Goal: Information Seeking & Learning: Find specific fact

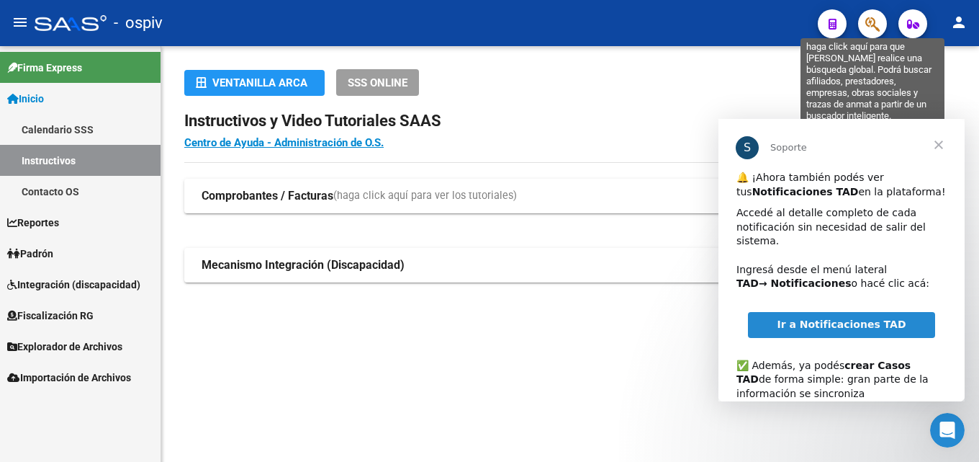
click at [866, 24] on icon "button" at bounding box center [873, 24] width 14 height 17
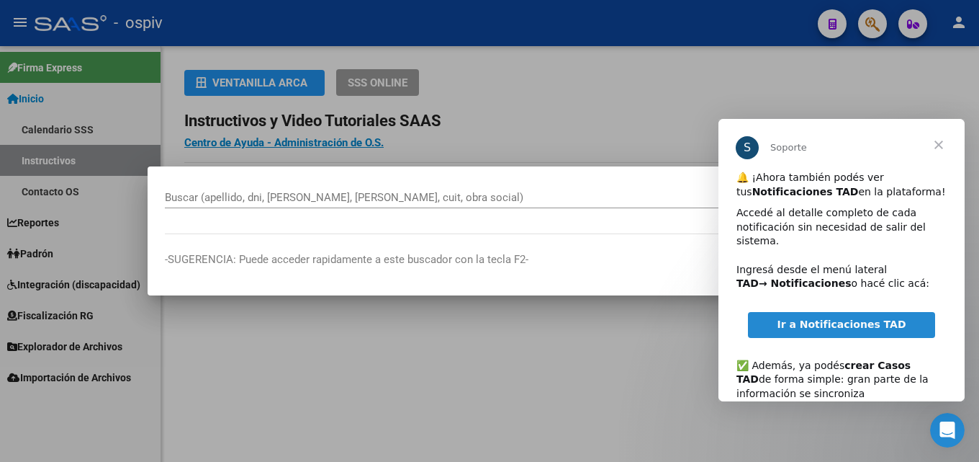
click at [940, 149] on span "Cerrar" at bounding box center [939, 145] width 52 height 52
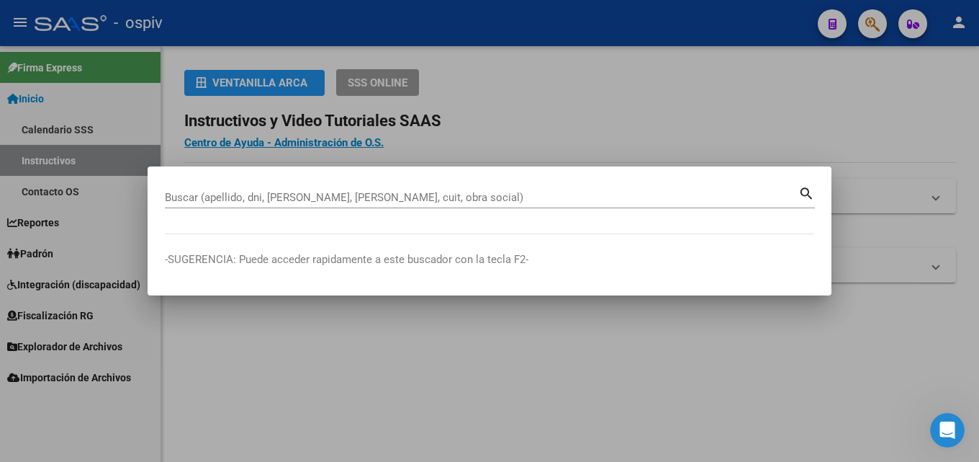
click at [359, 193] on input "Buscar (apellido, dni, [PERSON_NAME], [PERSON_NAME], cuit, obra social)" at bounding box center [482, 197] width 634 height 13
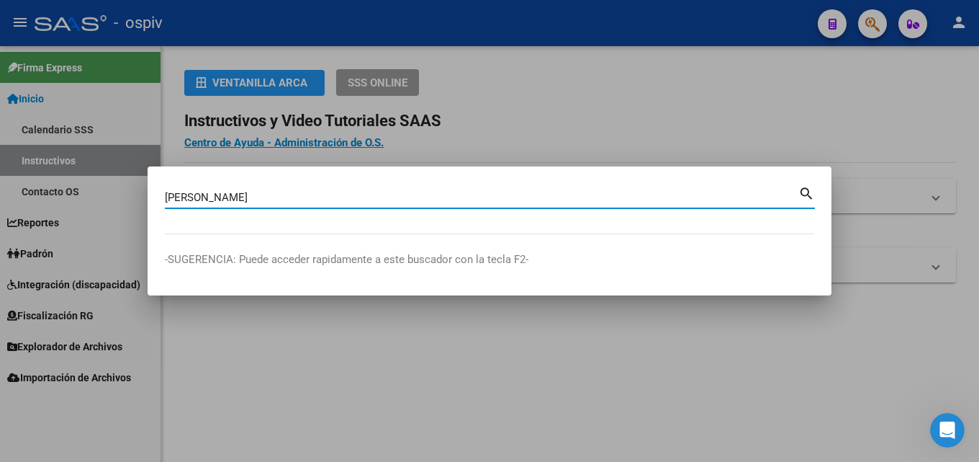
type input "[PERSON_NAME]"
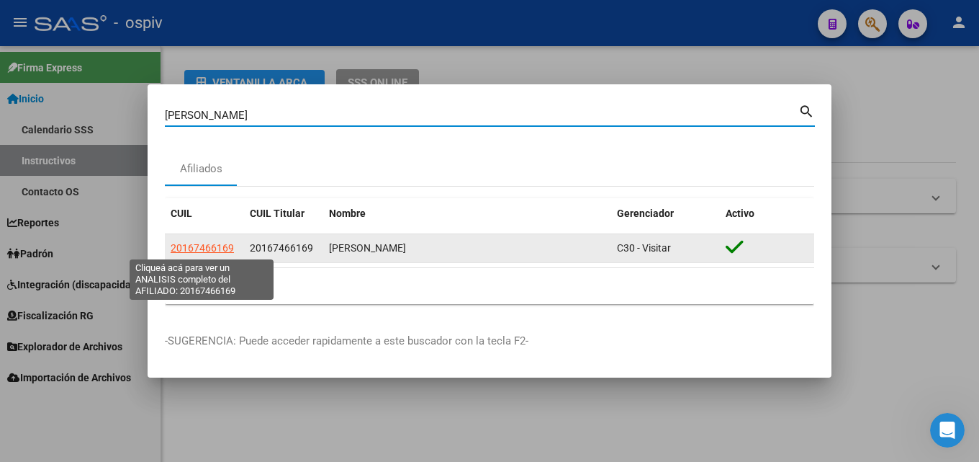
click at [212, 250] on span "20167466169" at bounding box center [202, 248] width 63 height 12
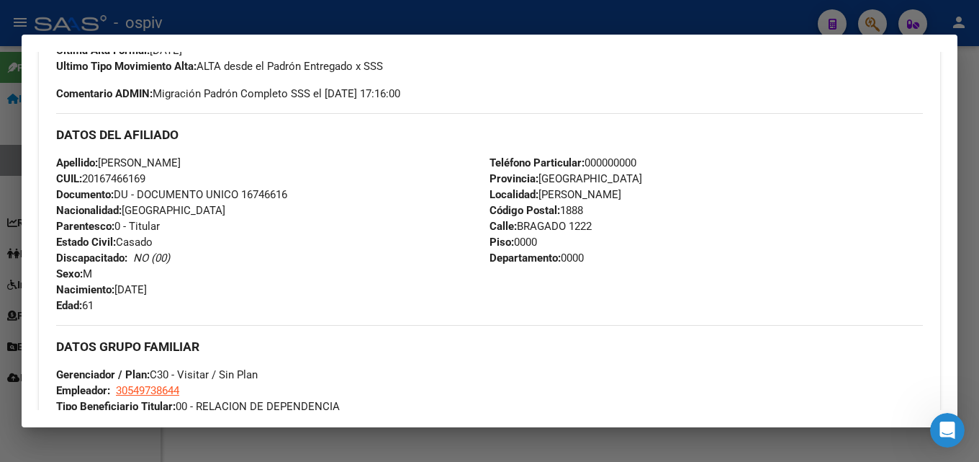
scroll to position [288, 0]
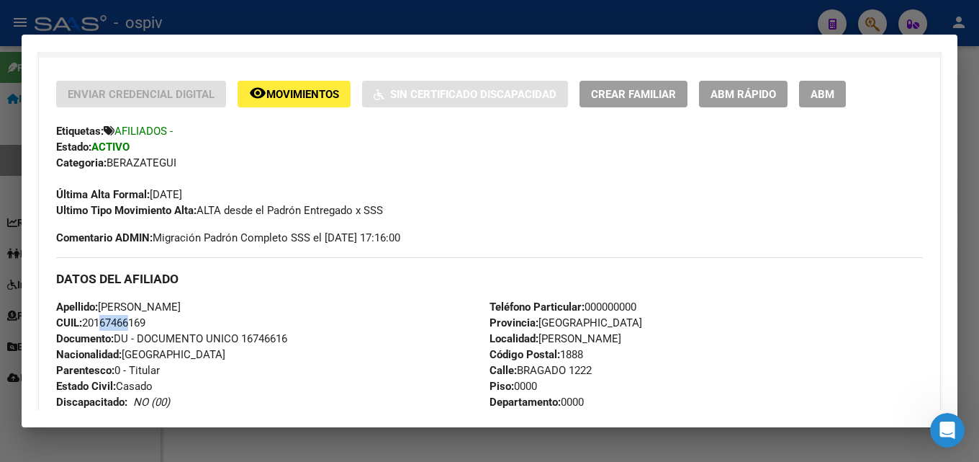
drag, startPoint x: 96, startPoint y: 322, endPoint x: 126, endPoint y: 323, distance: 30.3
click at [126, 323] on span "CUIL: 20167466169" at bounding box center [100, 322] width 89 height 13
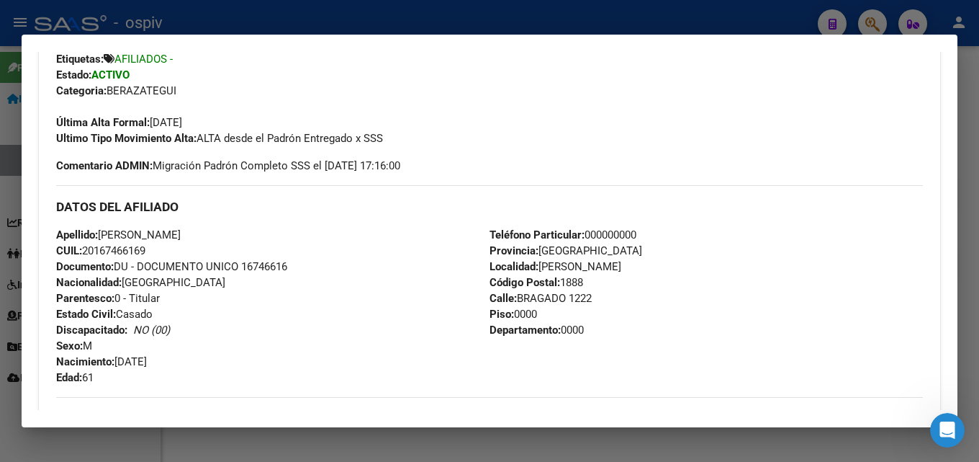
click at [734, 20] on div at bounding box center [489, 231] width 979 height 462
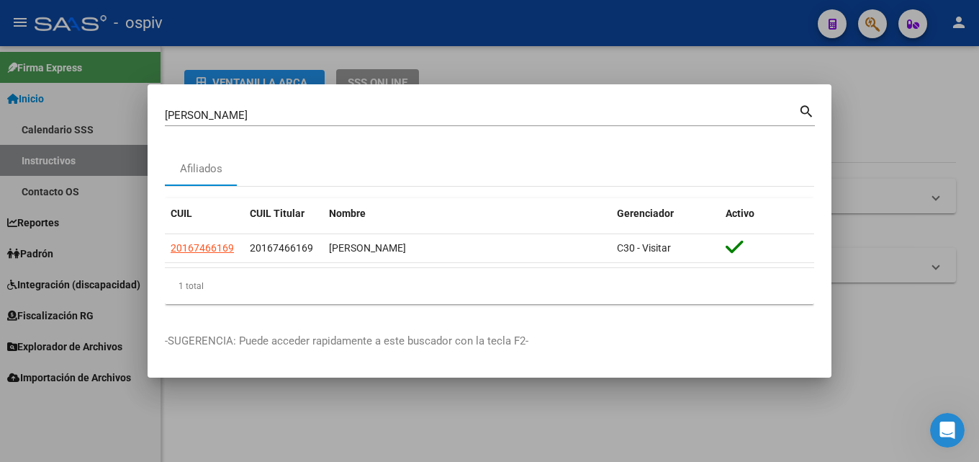
click at [812, 397] on div at bounding box center [489, 231] width 979 height 462
